Goal: Task Accomplishment & Management: Manage account settings

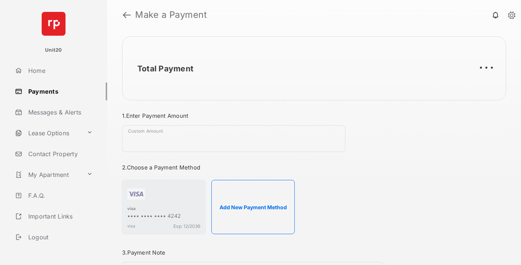
click at [58, 91] on link "Payments" at bounding box center [59, 92] width 95 height 18
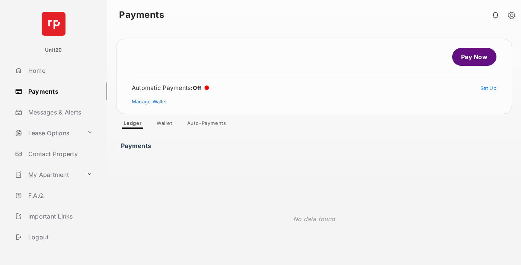
click at [207, 125] on link "Auto-Payments" at bounding box center [206, 124] width 51 height 9
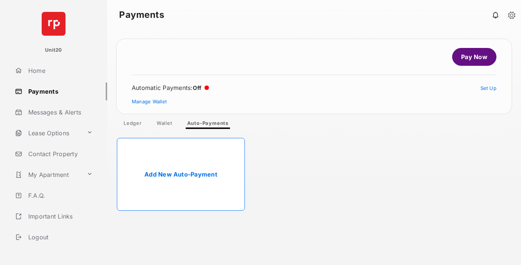
click at [181, 175] on link "Add New Auto-Payment" at bounding box center [181, 174] width 128 height 73
